Goal: Task Accomplishment & Management: Manage account settings

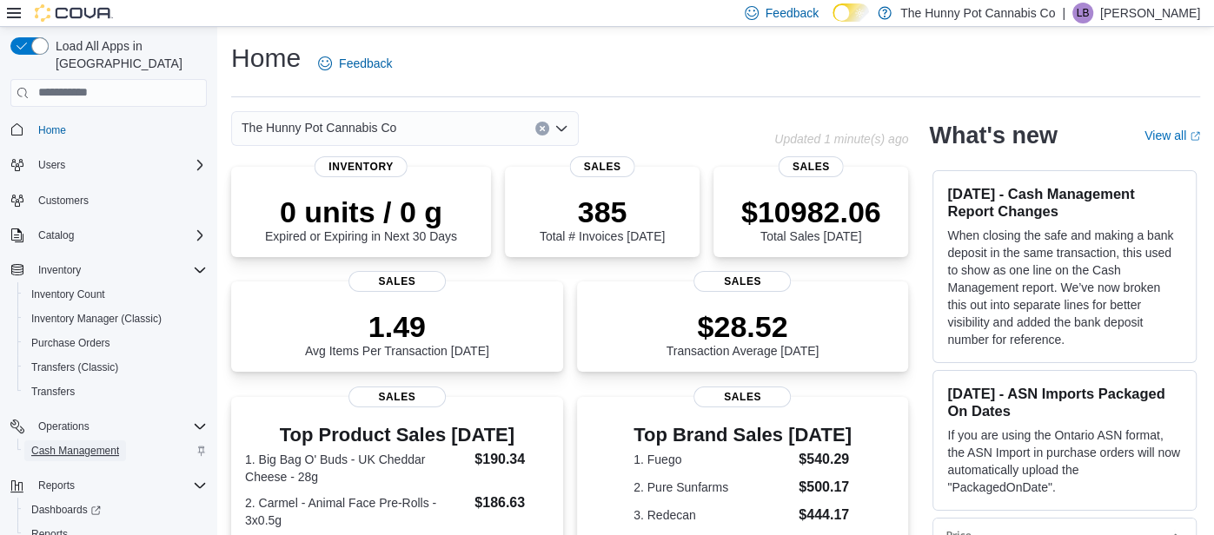
click at [98, 444] on span "Cash Management" at bounding box center [75, 451] width 88 height 14
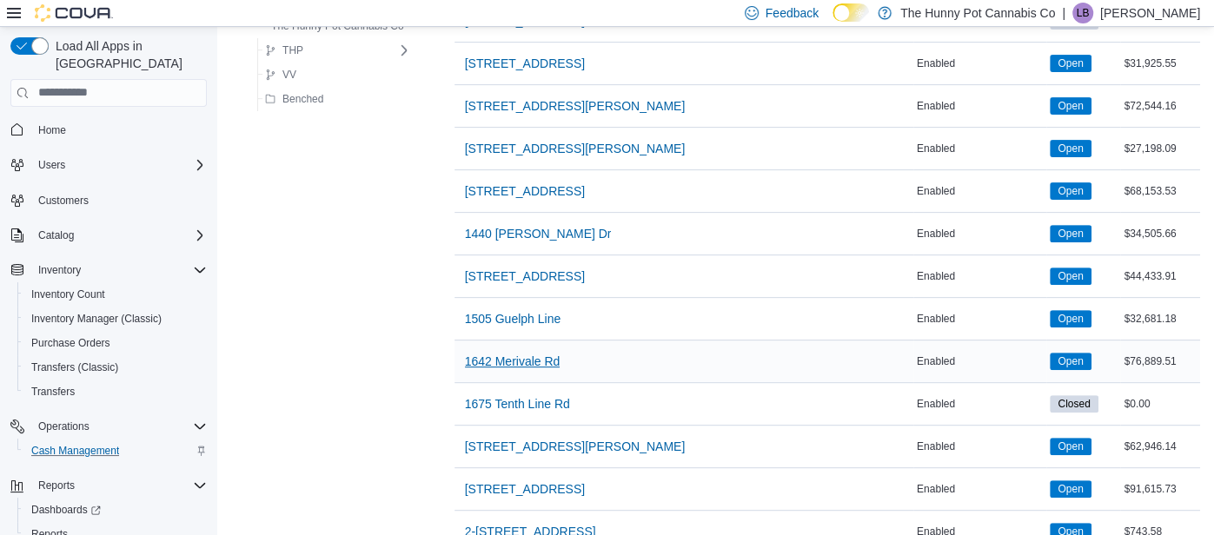
scroll to position [356, 0]
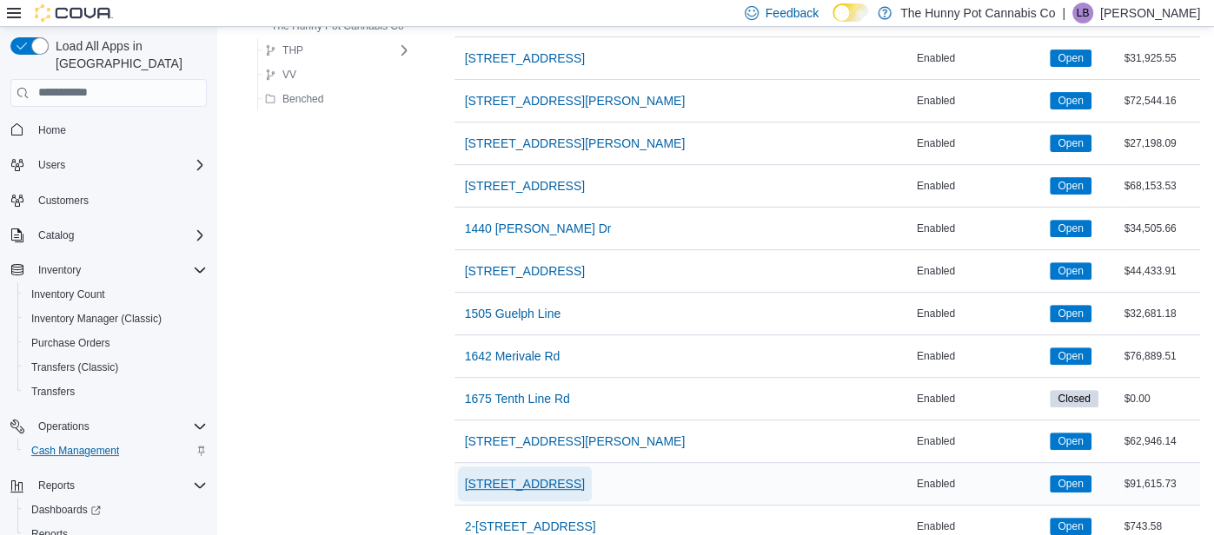
click at [522, 475] on span "[STREET_ADDRESS]" at bounding box center [525, 483] width 120 height 17
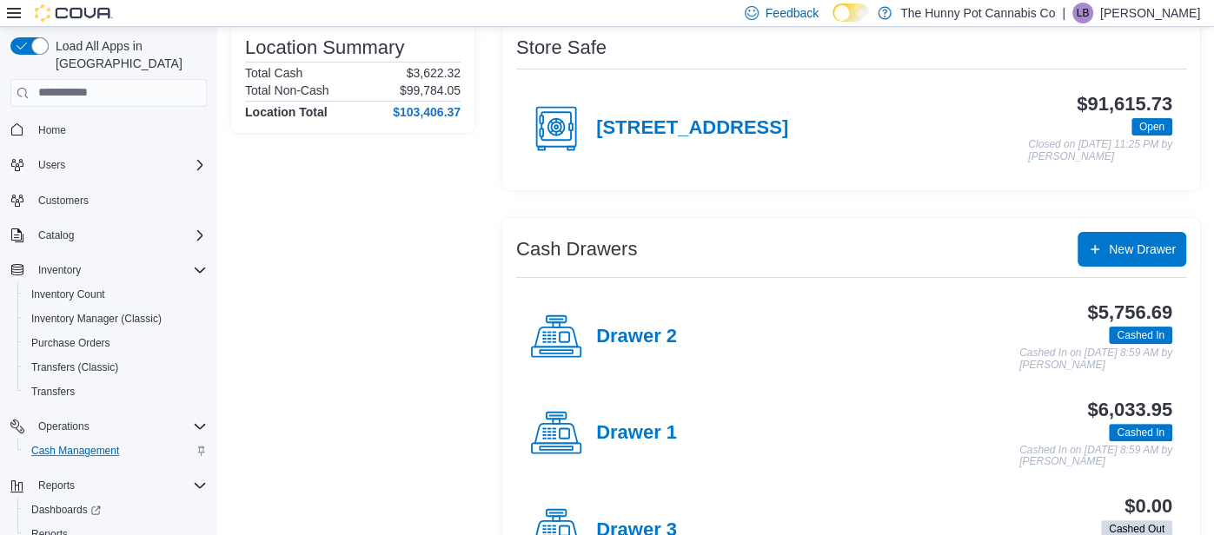
scroll to position [166, 0]
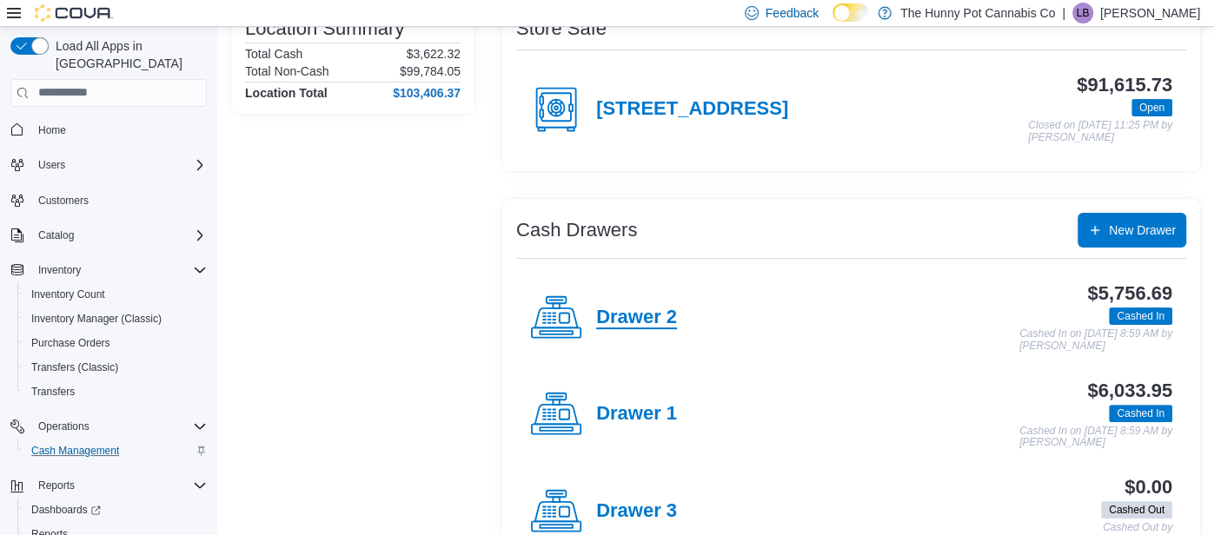
click at [625, 316] on h4 "Drawer 2" at bounding box center [636, 318] width 81 height 23
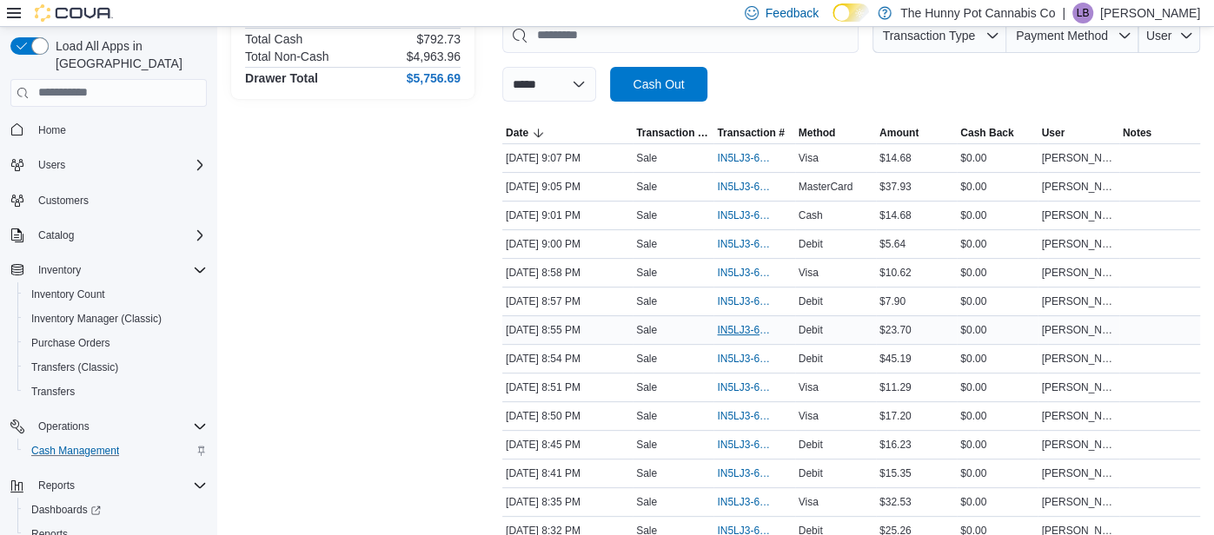
scroll to position [278, 0]
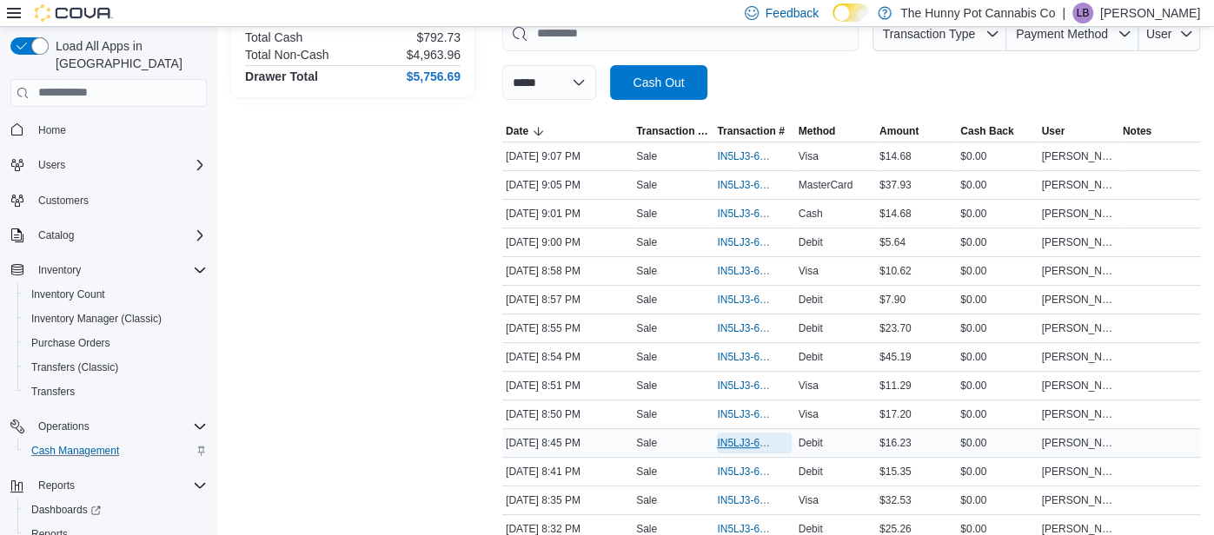
click at [728, 436] on span "IN5LJ3-6145636" at bounding box center [745, 443] width 56 height 14
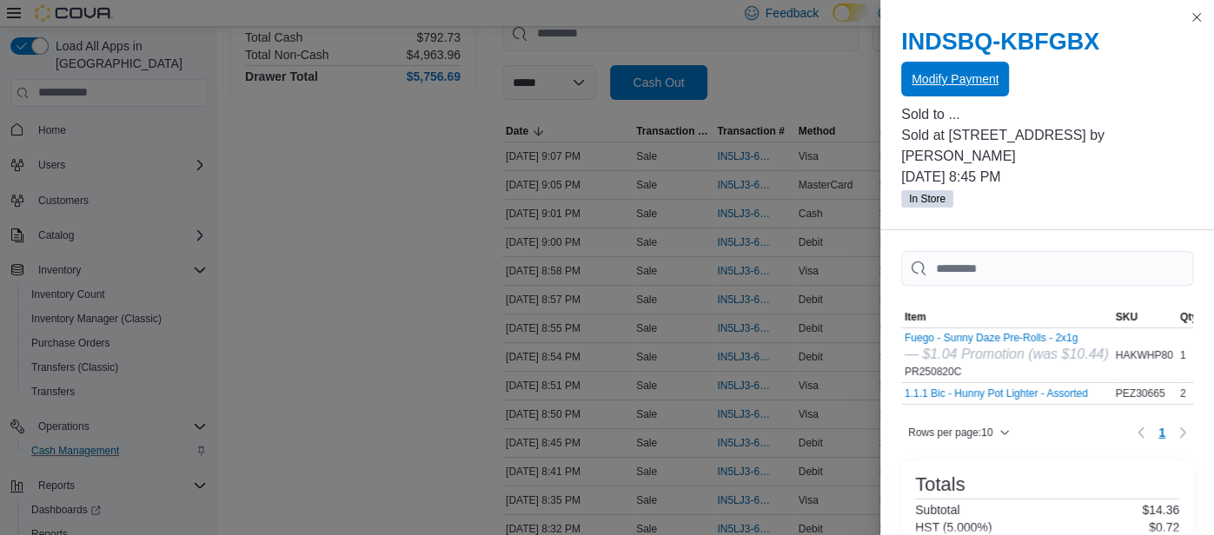
click at [929, 80] on span "Modify Payment" at bounding box center [954, 78] width 87 height 17
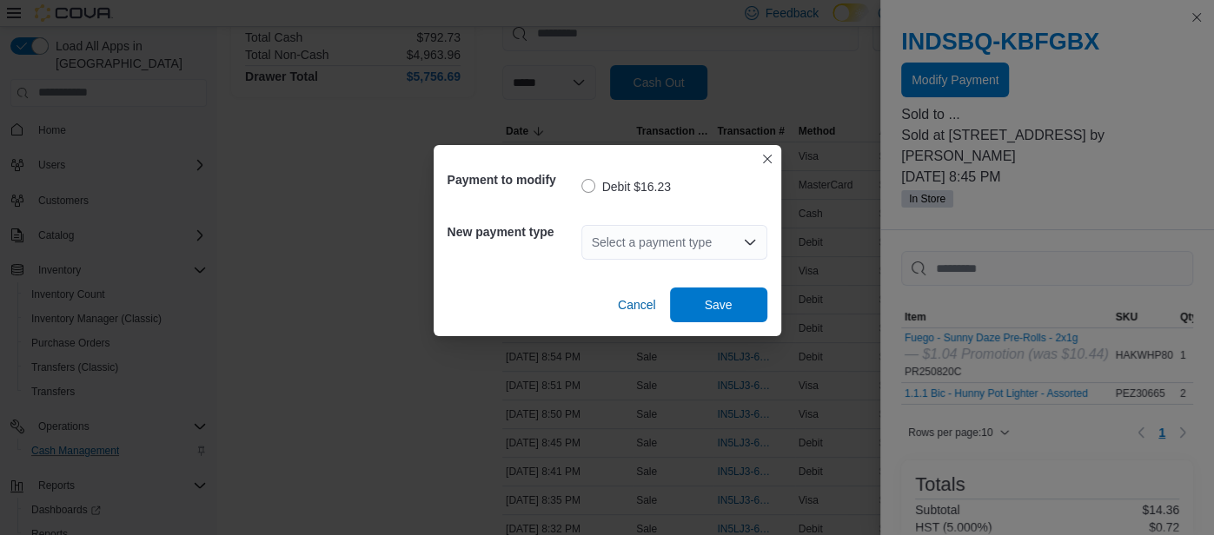
click at [727, 229] on div "Select a payment type" at bounding box center [674, 242] width 186 height 35
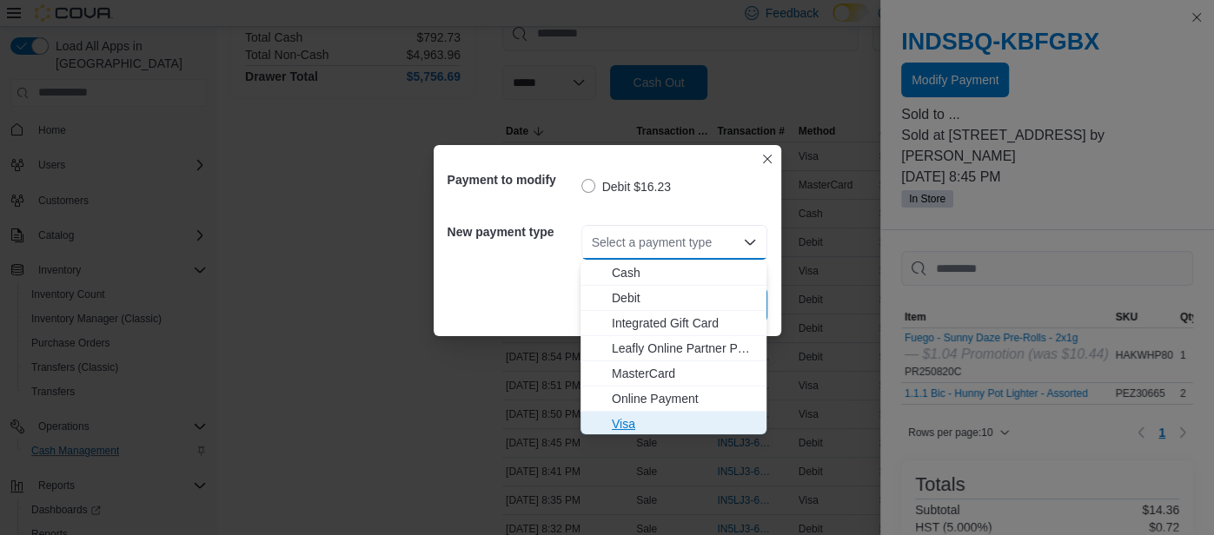
click at [645, 423] on span "Visa" at bounding box center [684, 423] width 144 height 17
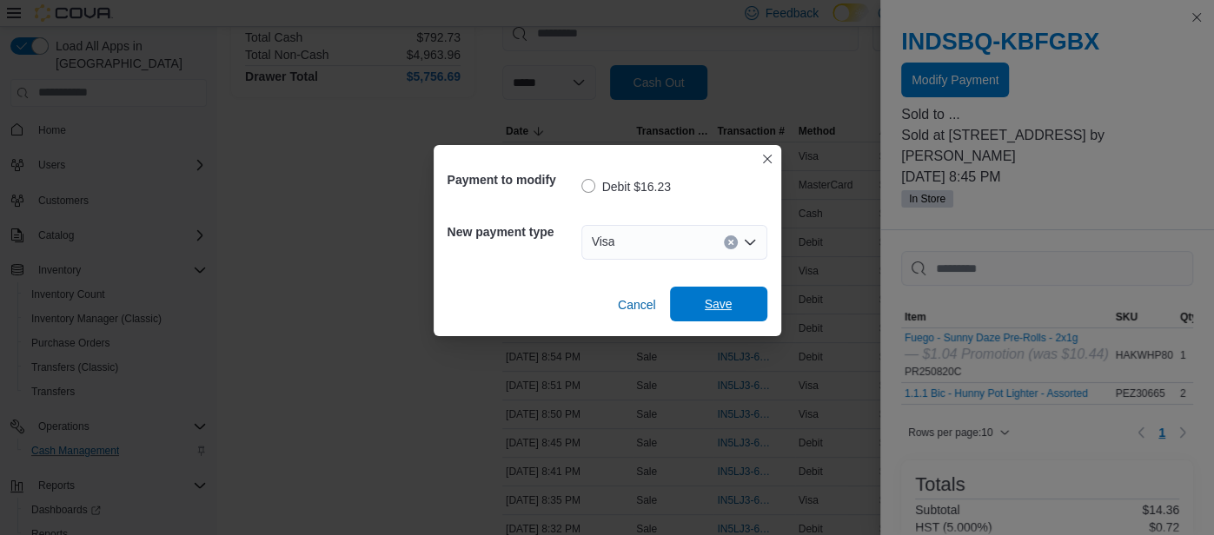
click at [711, 315] on span "Save" at bounding box center [718, 304] width 76 height 35
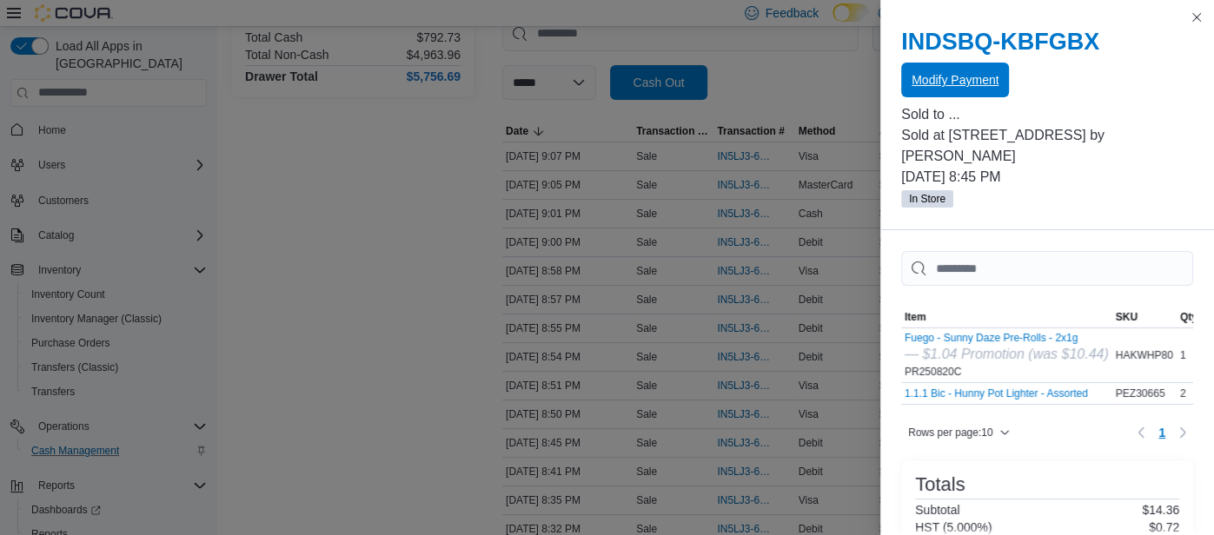
scroll to position [0, 0]
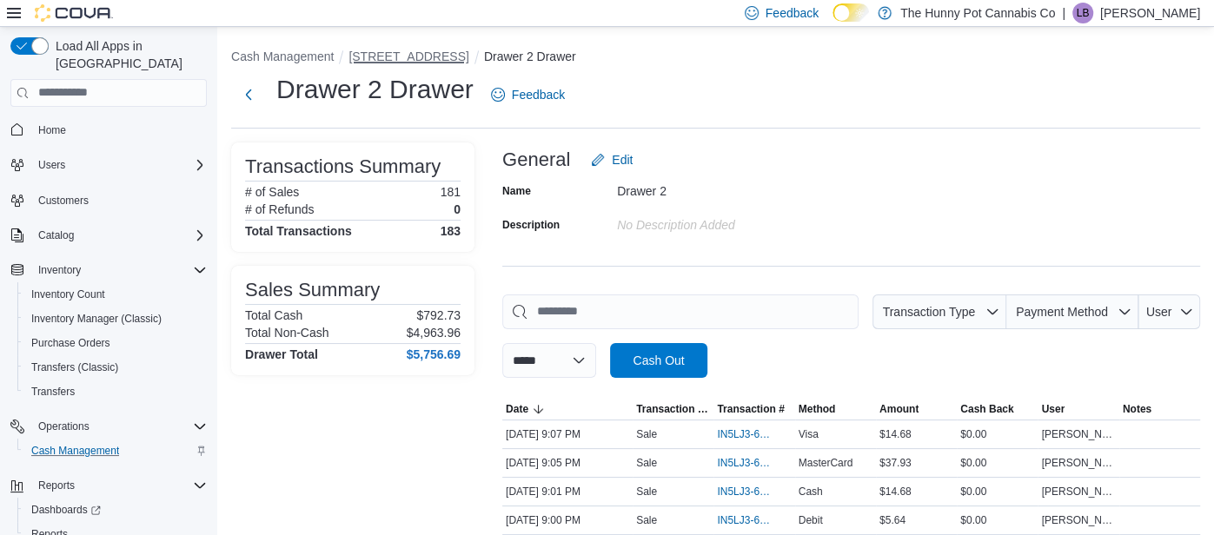
click at [376, 52] on button "[STREET_ADDRESS]" at bounding box center [408, 57] width 120 height 14
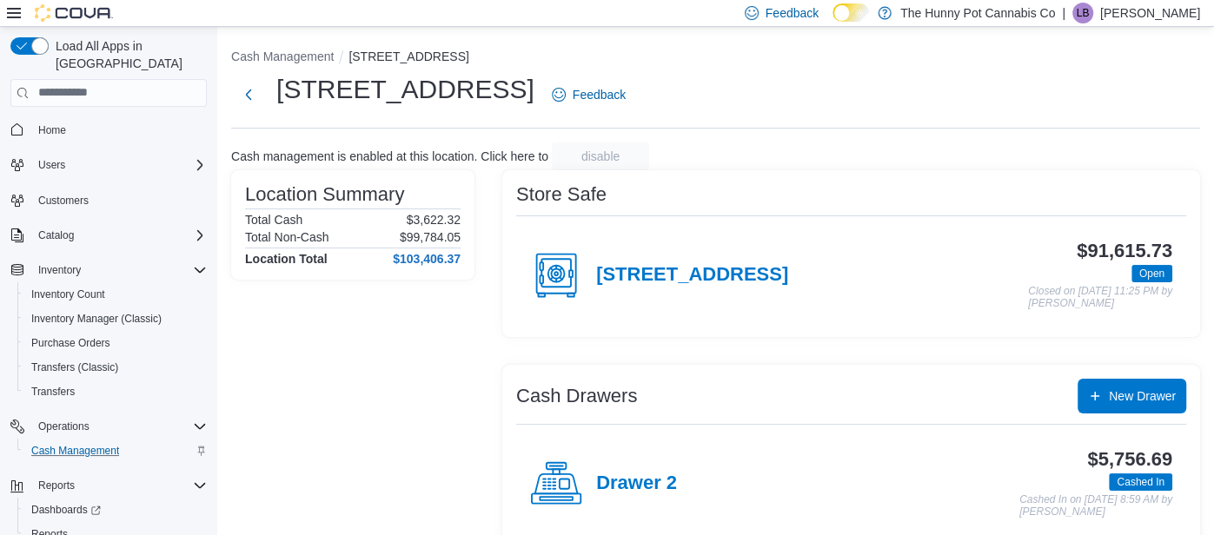
scroll to position [215, 0]
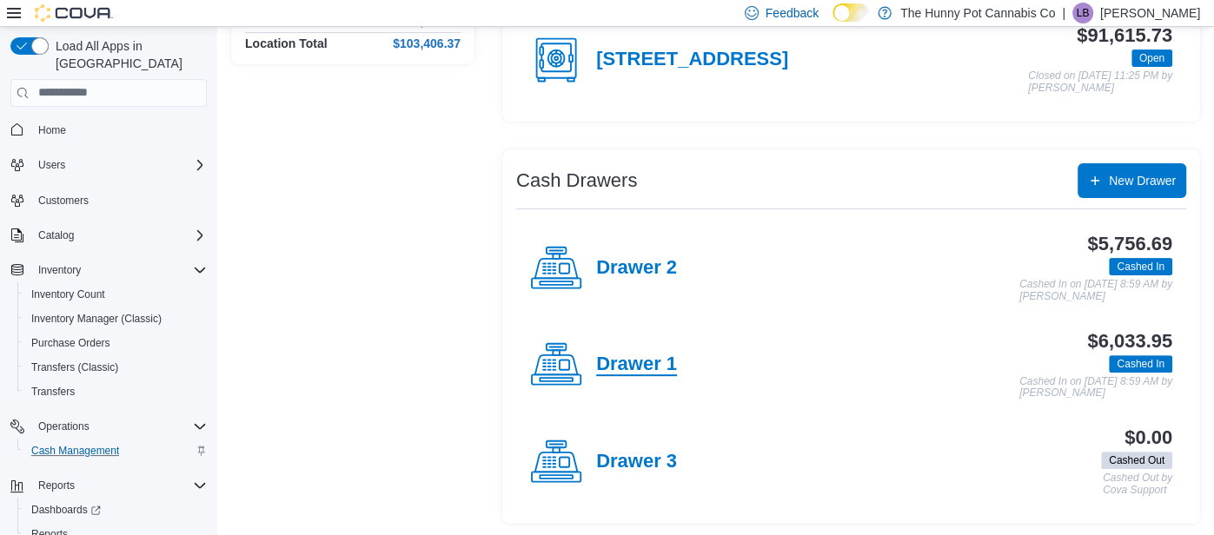
click at [645, 354] on h4 "Drawer 1" at bounding box center [636, 365] width 81 height 23
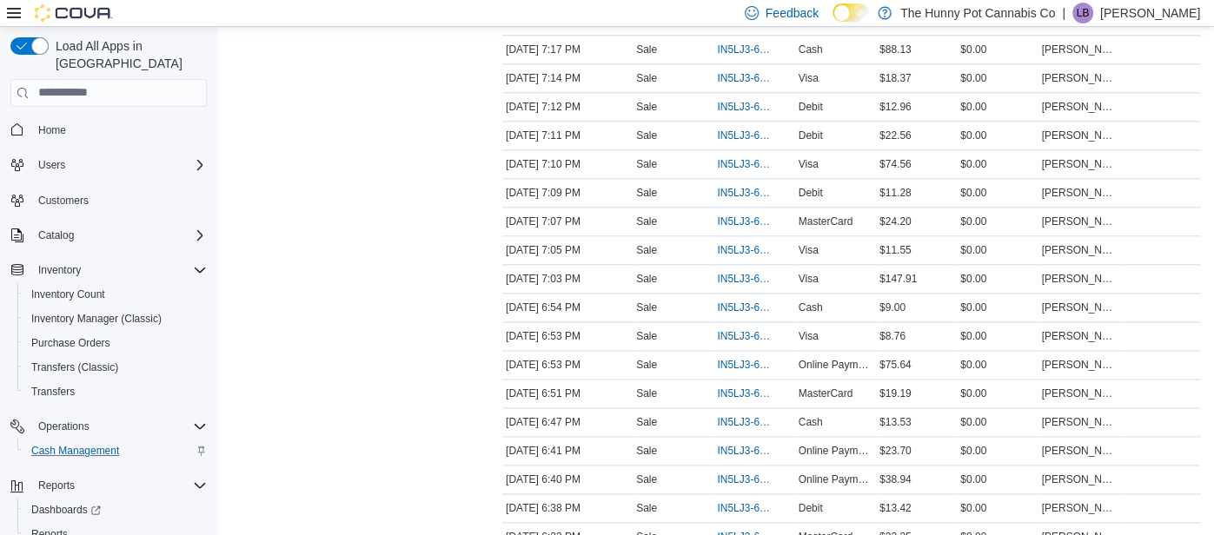
scroll to position [1386, 0]
click at [734, 503] on span "IN5LJ3-6144065" at bounding box center [745, 510] width 56 height 14
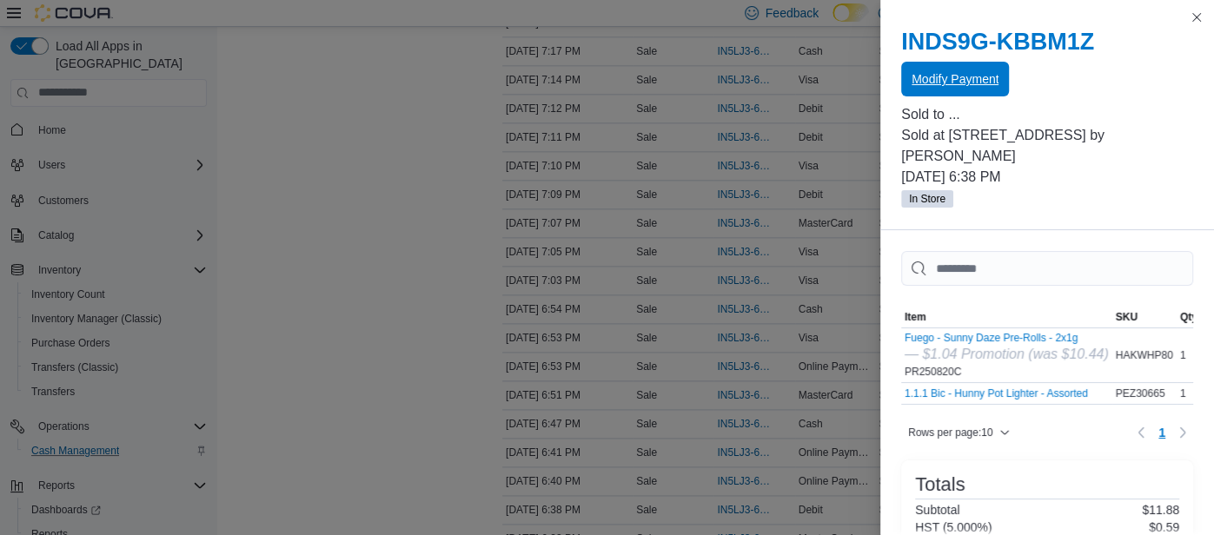
click at [928, 87] on span "Modify Payment" at bounding box center [954, 79] width 87 height 35
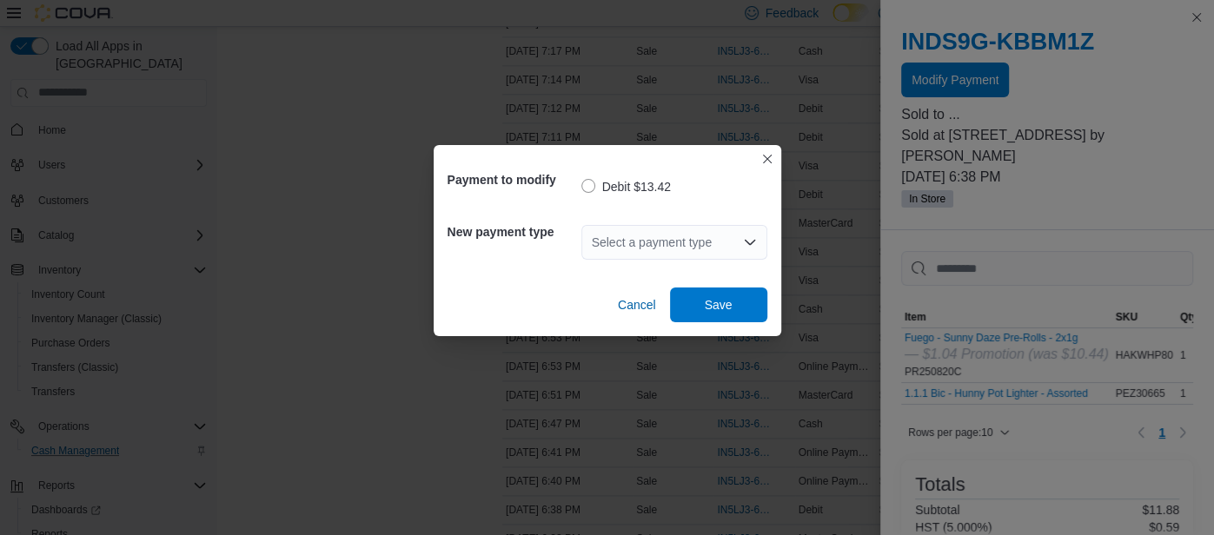
click at [702, 248] on div "Select a payment type" at bounding box center [674, 242] width 186 height 35
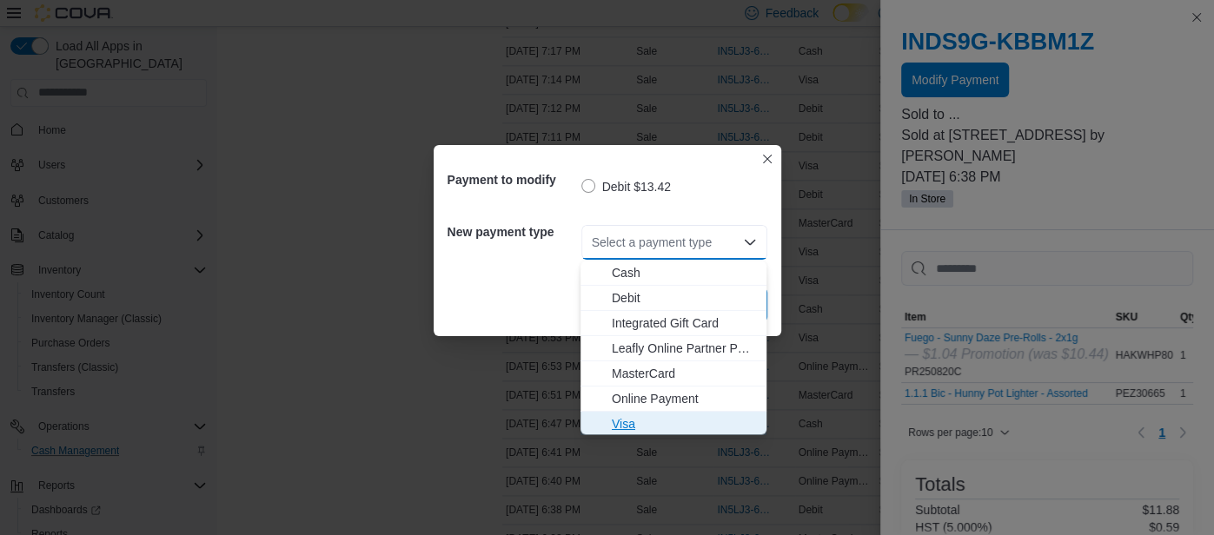
click at [646, 413] on button "Visa" at bounding box center [673, 424] width 186 height 25
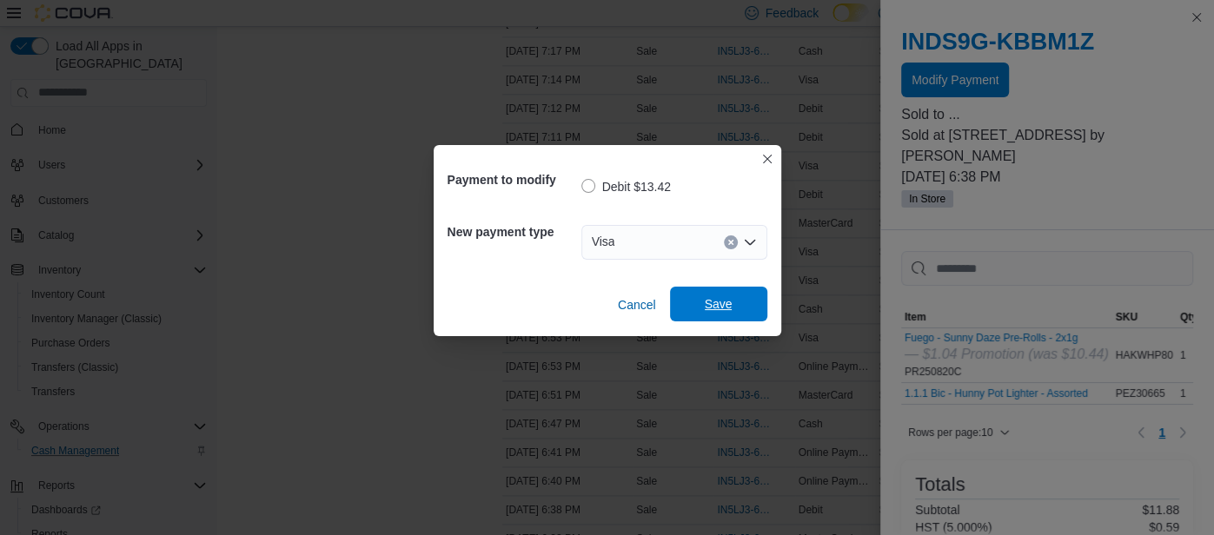
click at [711, 312] on span "Save" at bounding box center [719, 303] width 28 height 17
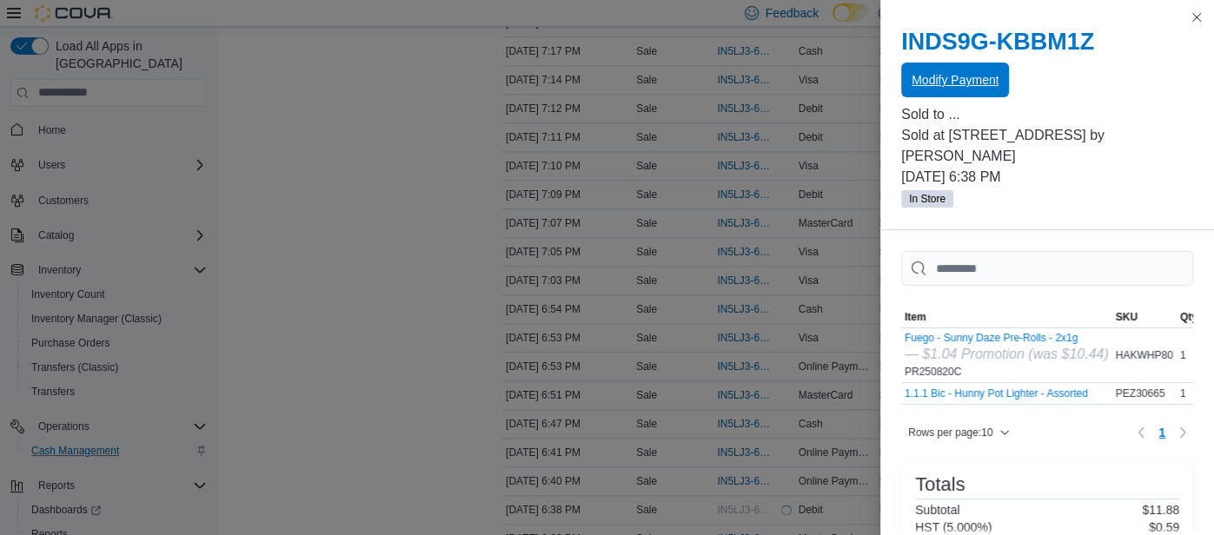
scroll to position [0, 0]
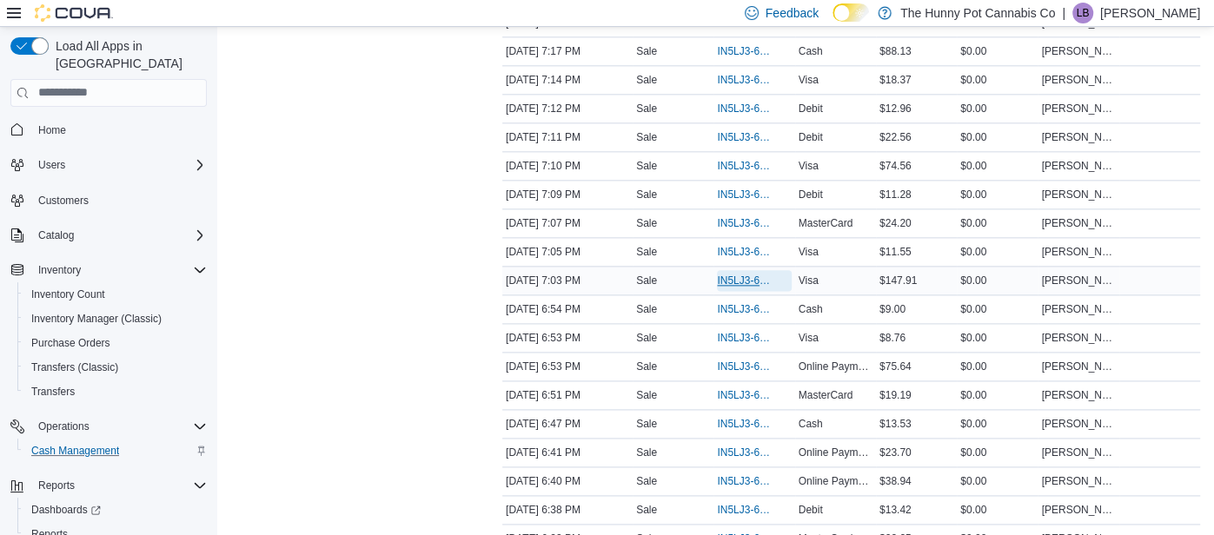
click at [726, 274] on span "IN5LJ3-6144376" at bounding box center [745, 281] width 56 height 14
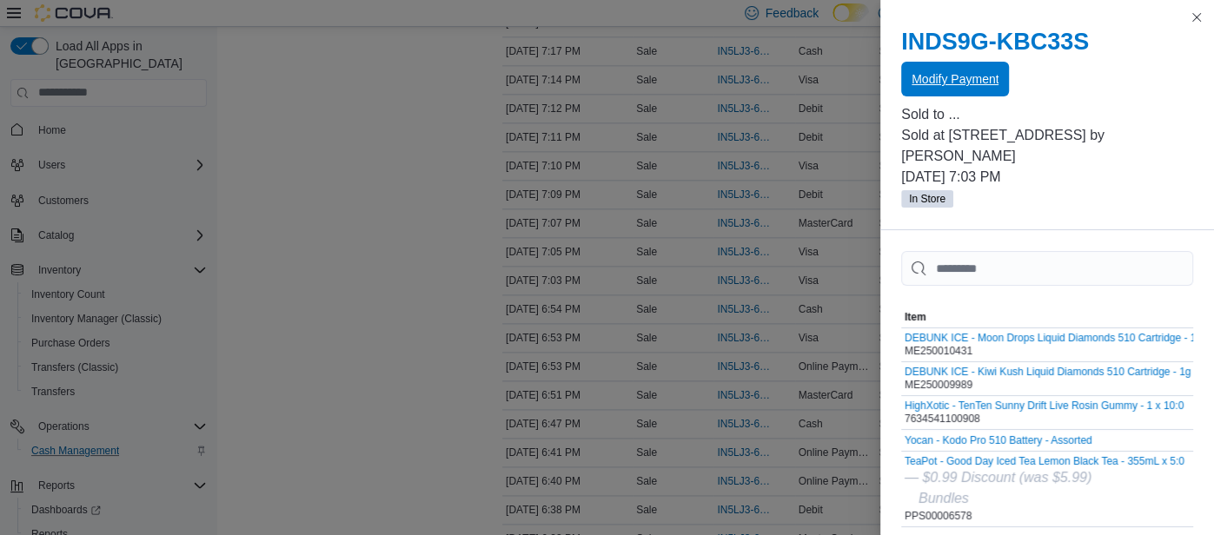
click at [932, 77] on span "Modify Payment" at bounding box center [954, 78] width 87 height 17
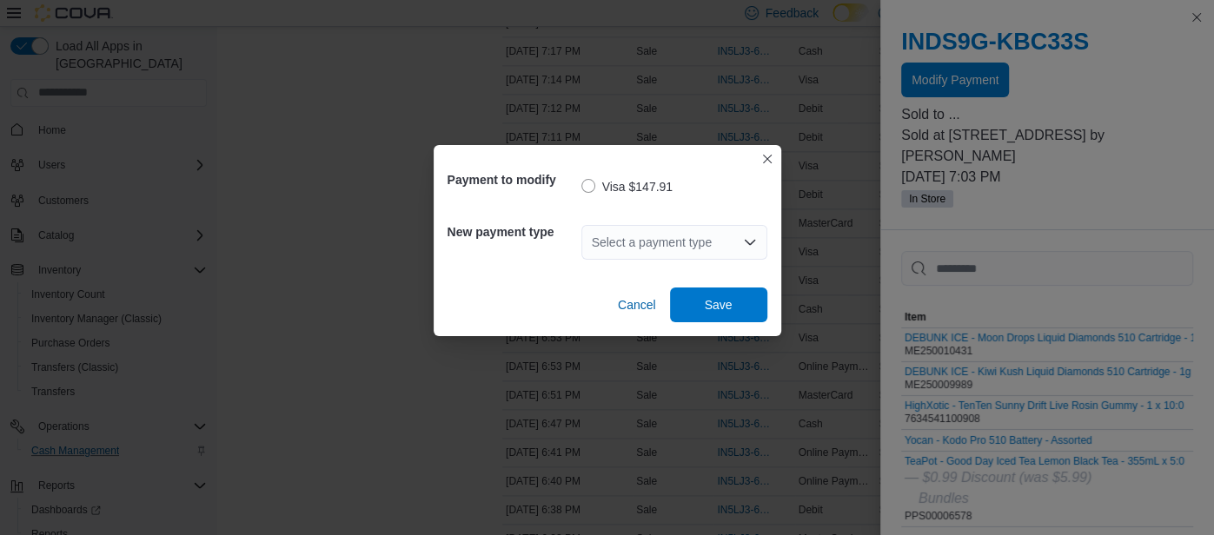
click at [683, 250] on div "Select a payment type" at bounding box center [674, 242] width 186 height 35
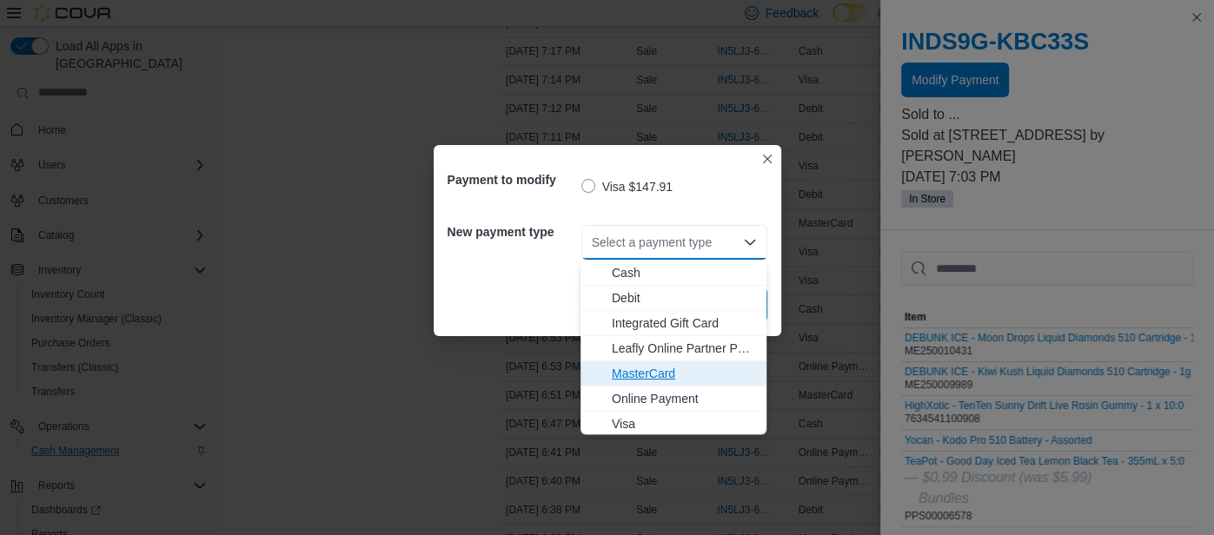
click at [664, 372] on span "MasterCard" at bounding box center [684, 373] width 144 height 17
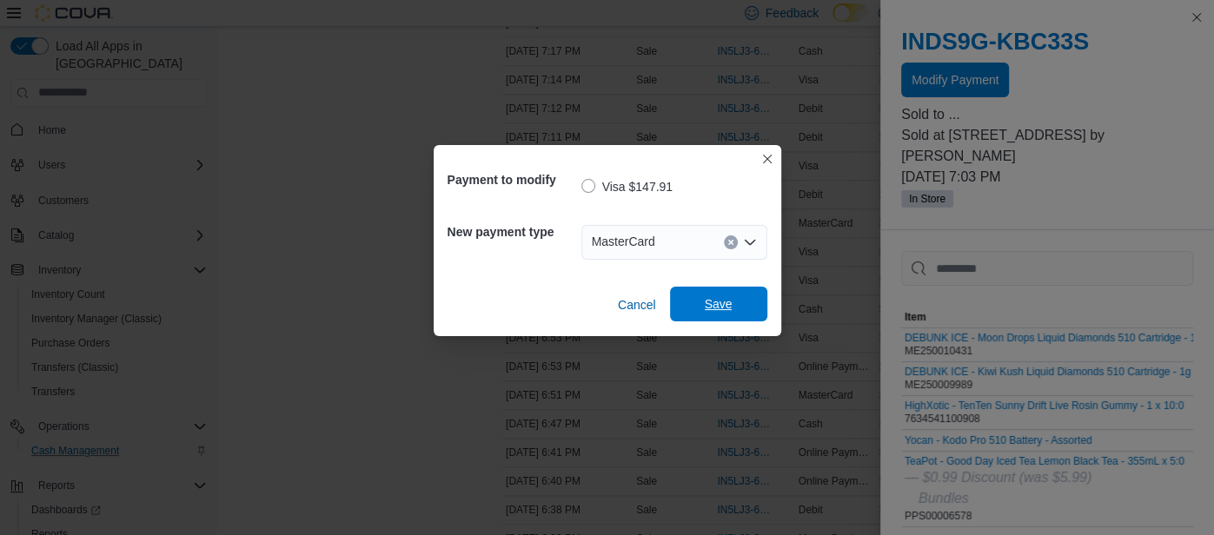
click at [704, 289] on span "Save" at bounding box center [718, 304] width 76 height 35
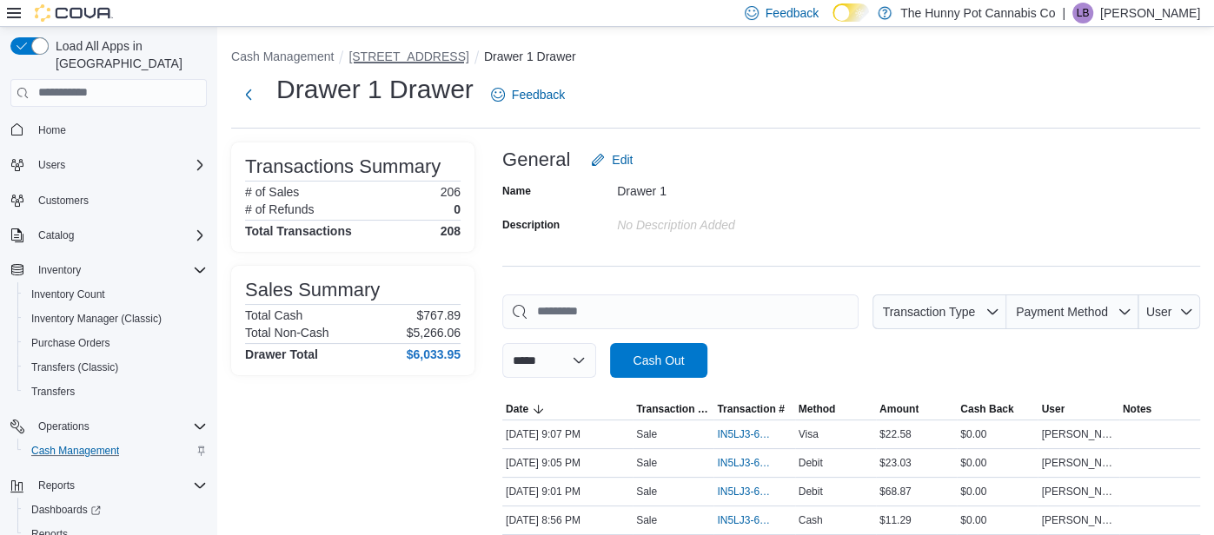
click at [366, 56] on button "[STREET_ADDRESS]" at bounding box center [408, 57] width 120 height 14
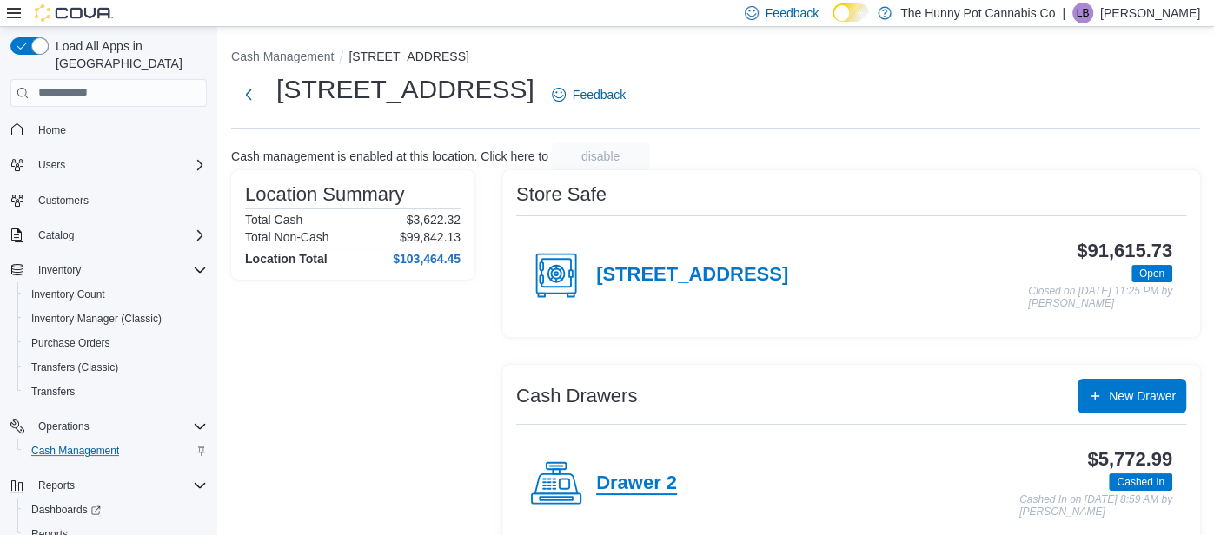
click at [624, 486] on h4 "Drawer 2" at bounding box center [636, 484] width 81 height 23
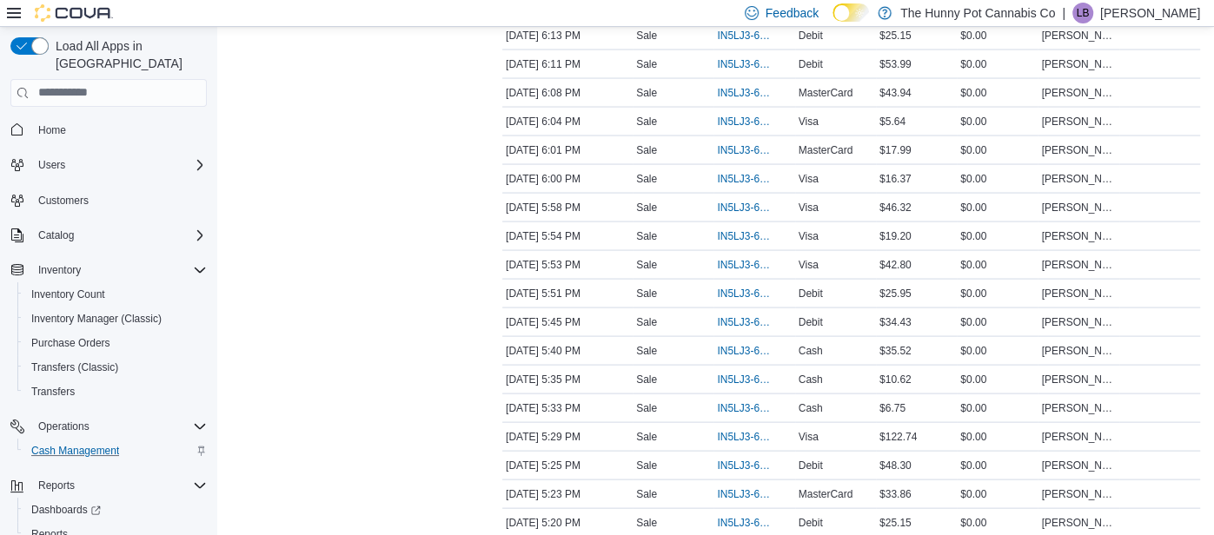
scroll to position [2291, 0]
click at [738, 459] on span "IN5LJ3-6143133" at bounding box center [745, 466] width 56 height 14
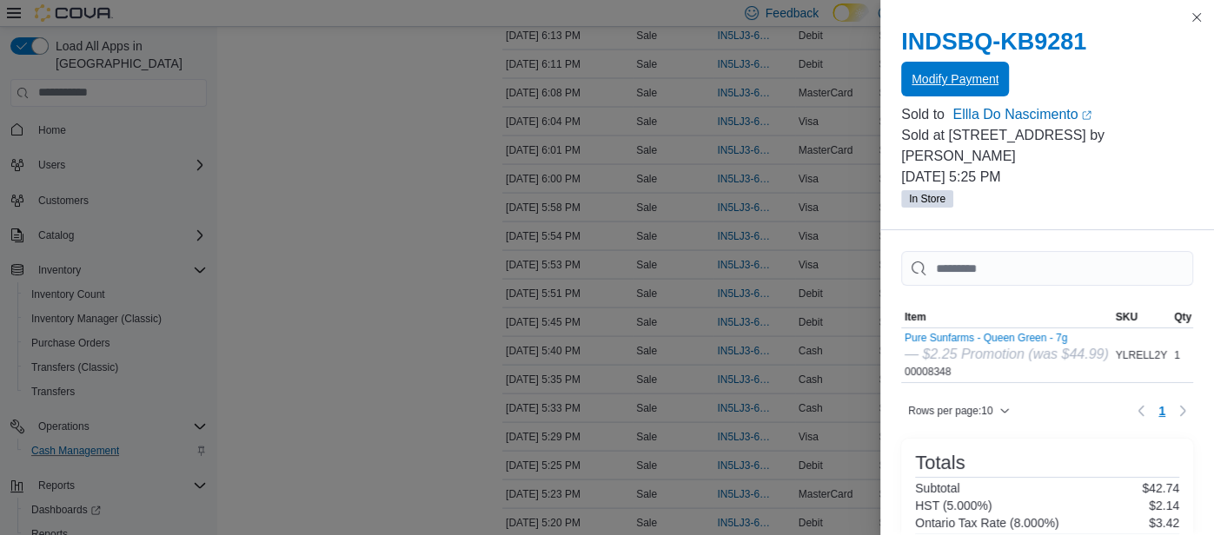
click at [943, 83] on span "Modify Payment" at bounding box center [954, 78] width 87 height 17
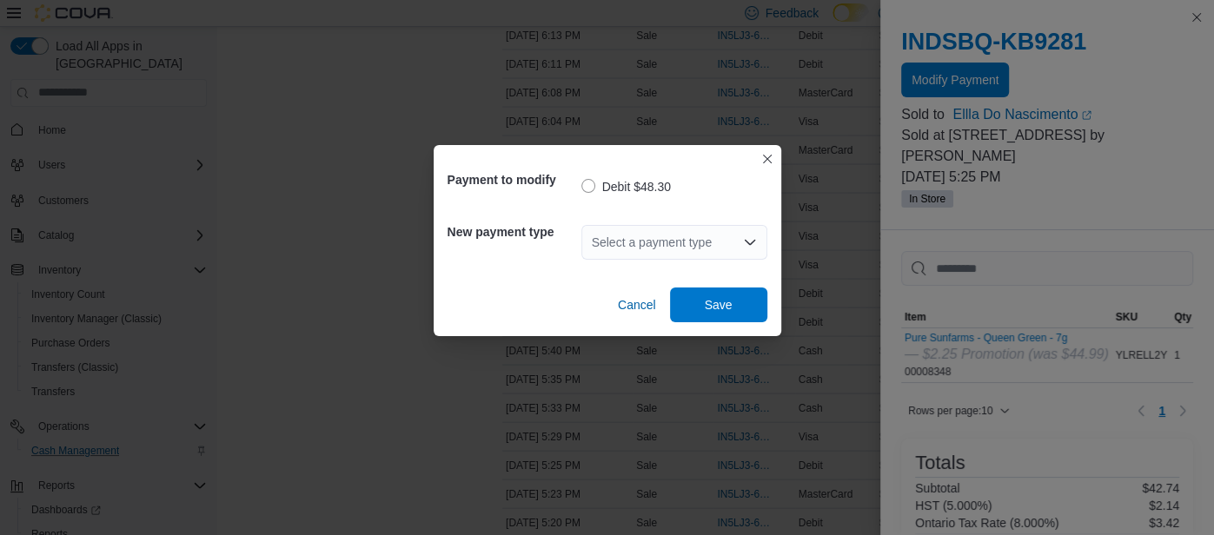
click at [638, 238] on div "Select a payment type" at bounding box center [674, 242] width 186 height 35
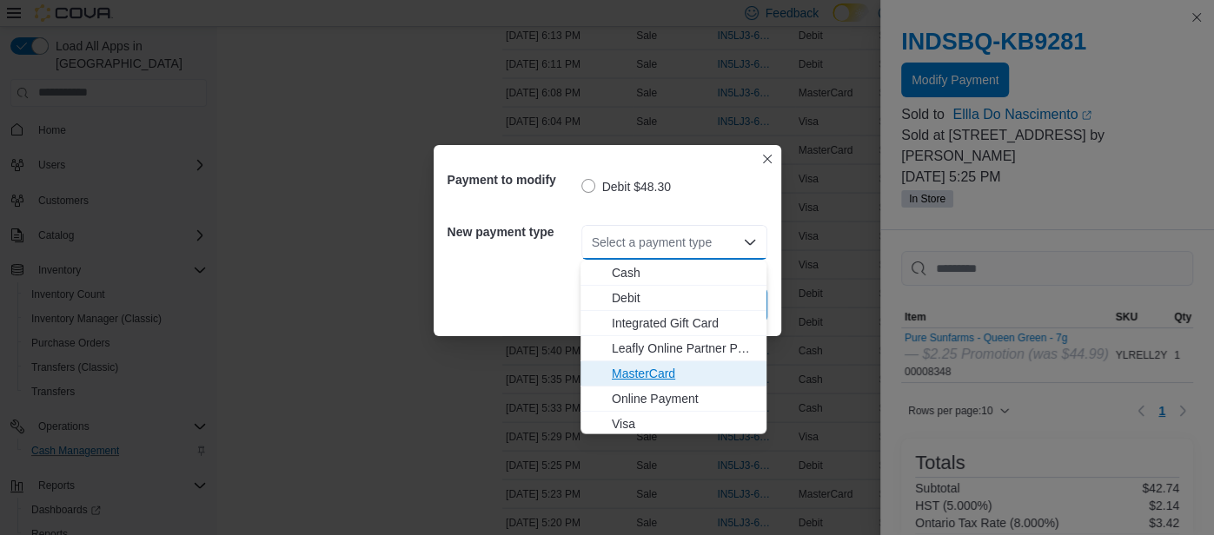
click at [620, 367] on span "MasterCard" at bounding box center [684, 373] width 144 height 17
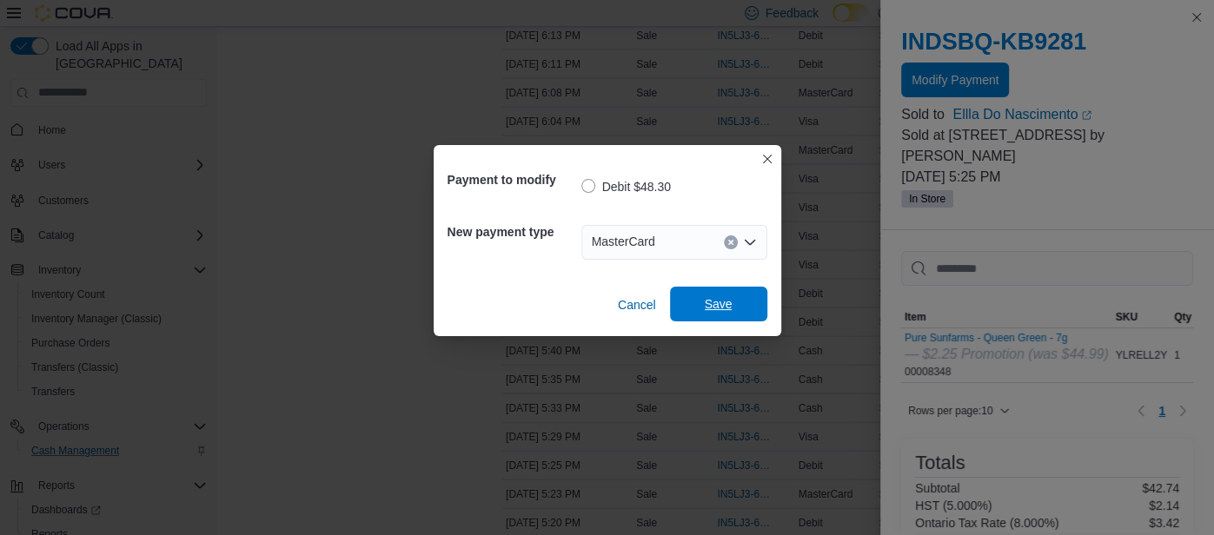
click at [705, 312] on span "Save" at bounding box center [719, 303] width 28 height 17
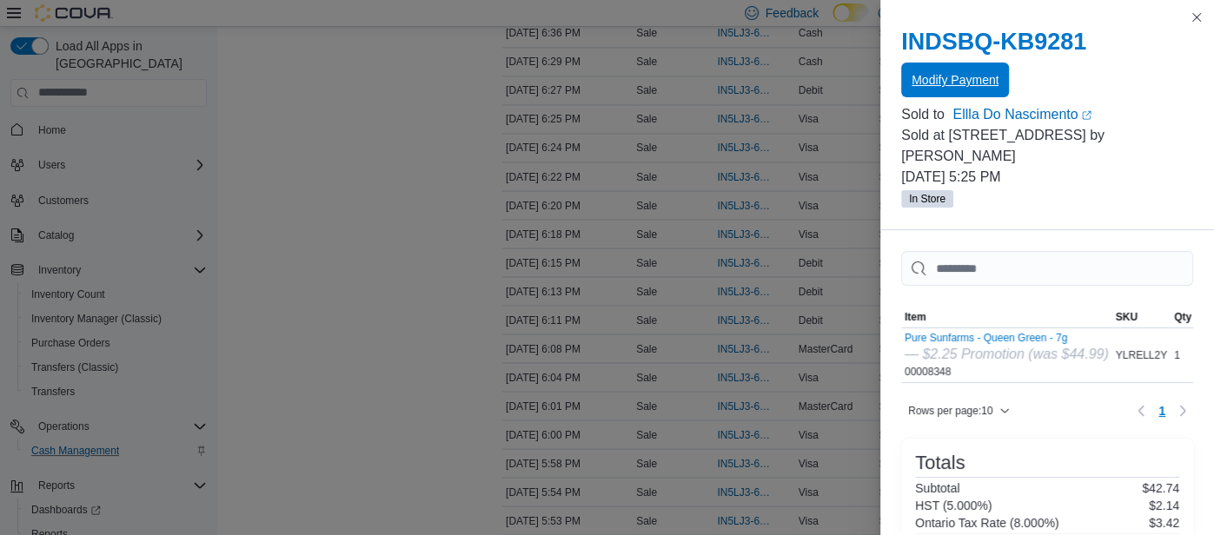
scroll to position [2061, 0]
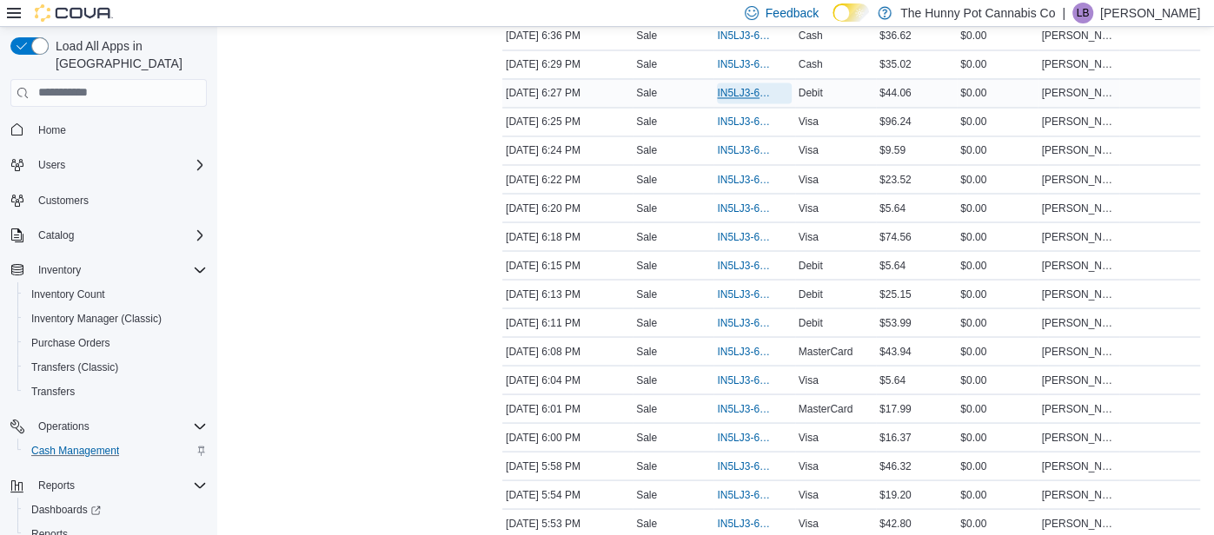
click at [752, 86] on span "IN5LJ3-6143933" at bounding box center [745, 93] width 56 height 14
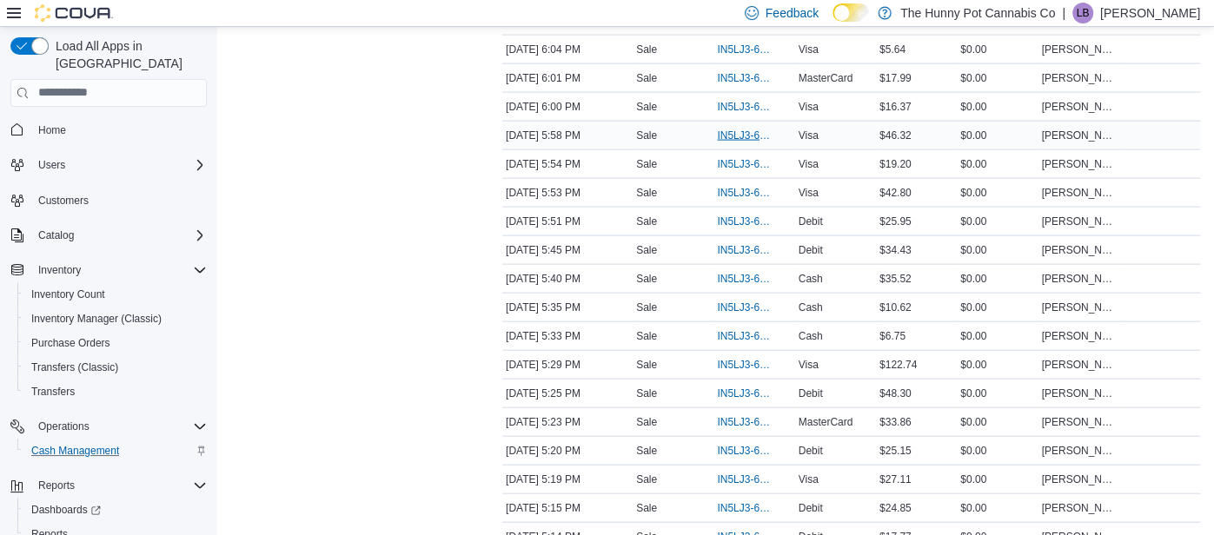
scroll to position [2506, 0]
click at [737, 473] on span "IN5LJ3-6143037" at bounding box center [745, 480] width 56 height 14
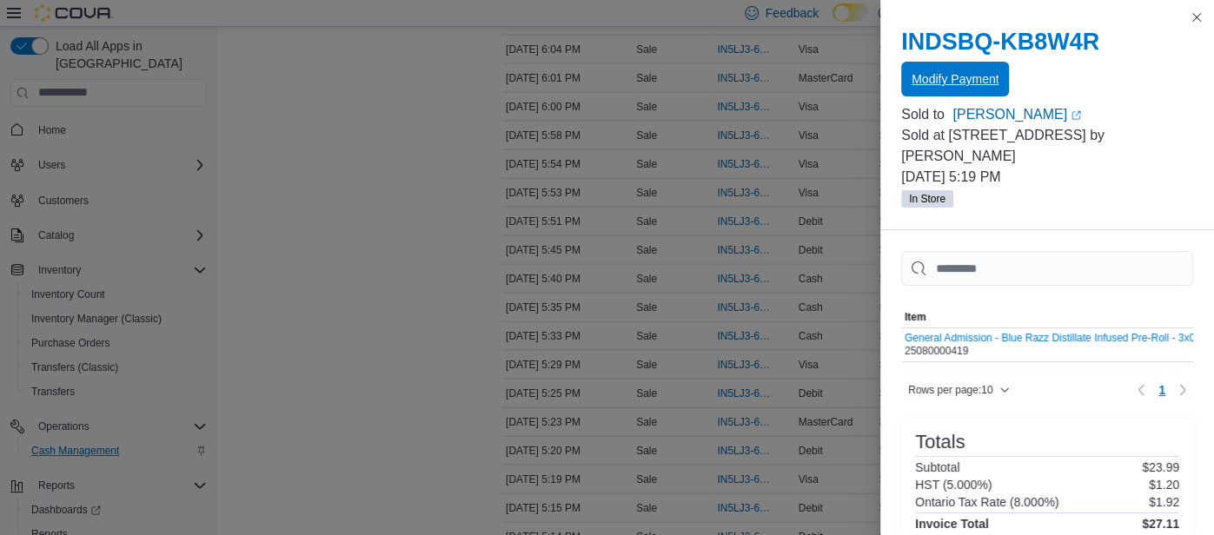
click at [977, 66] on span "Modify Payment" at bounding box center [954, 79] width 87 height 35
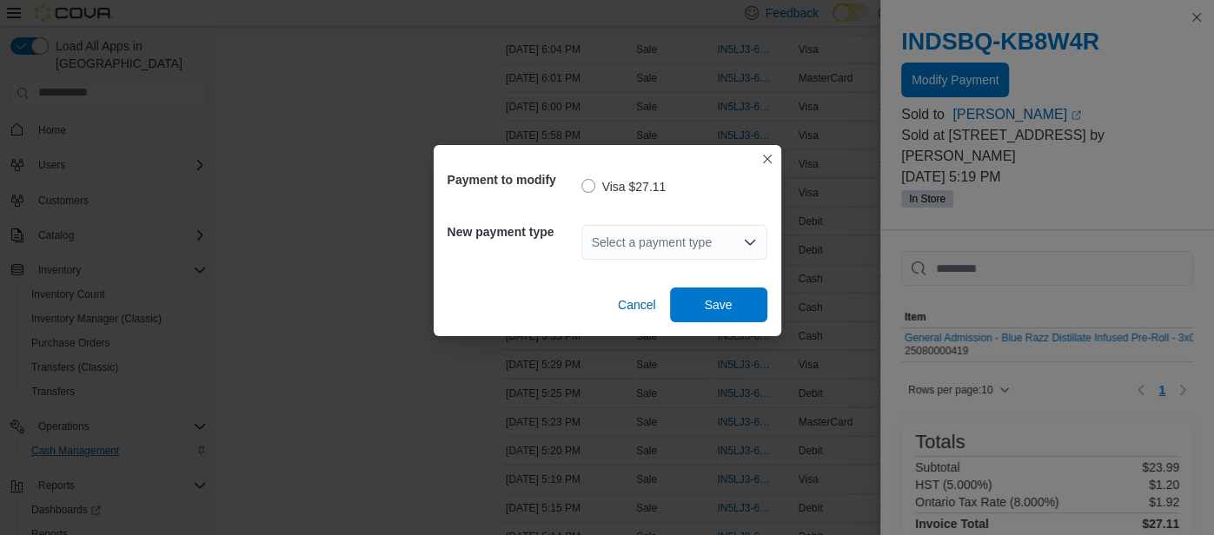
click at [720, 237] on div "Select a payment type" at bounding box center [674, 242] width 186 height 35
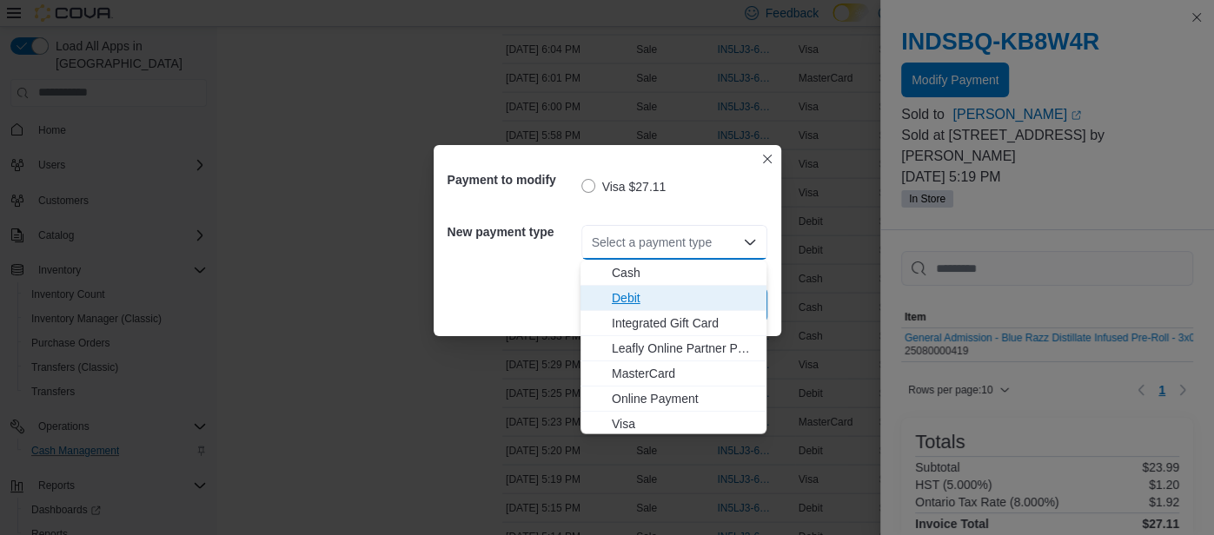
click at [679, 290] on span "Debit" at bounding box center [684, 297] width 144 height 17
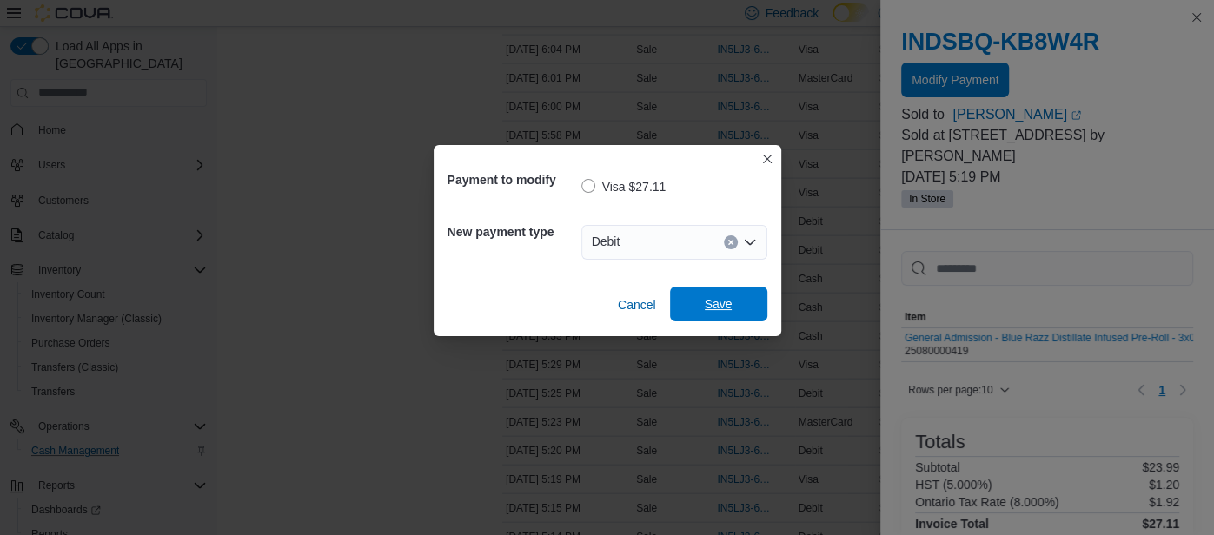
click at [730, 309] on span "Save" at bounding box center [719, 303] width 28 height 17
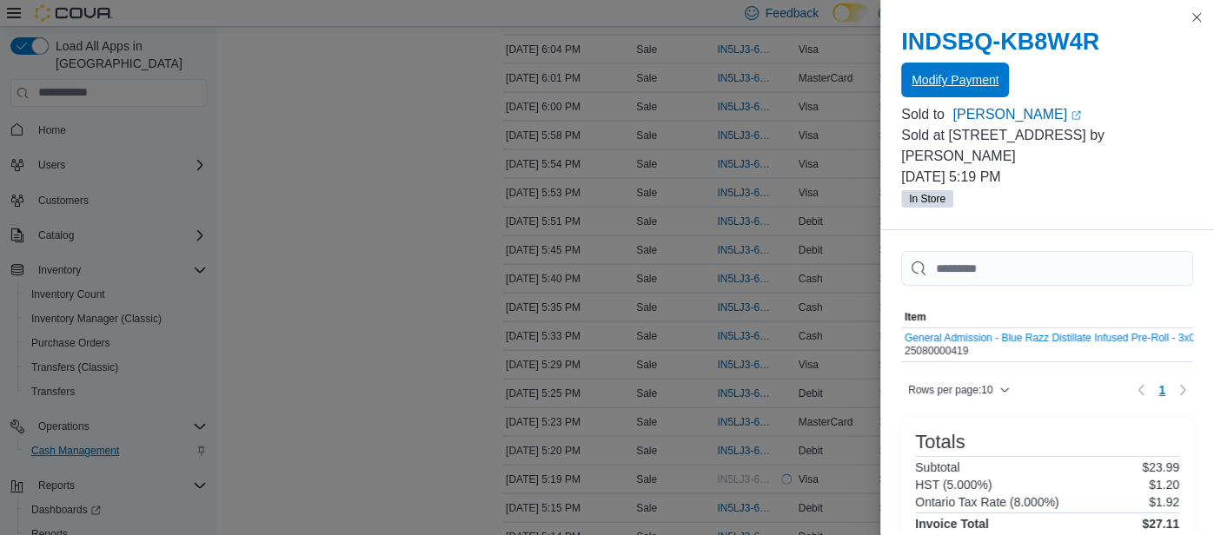
scroll to position [0, 0]
